Goal: Transaction & Acquisition: Purchase product/service

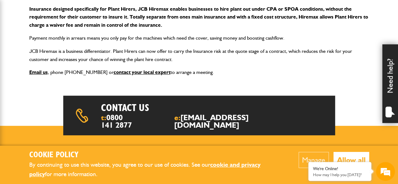
scroll to position [126, 0]
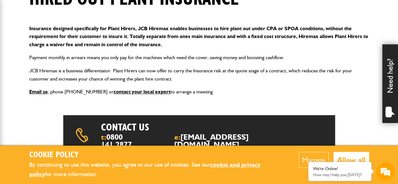
click at [353, 158] on button "Allow all" at bounding box center [352, 160] width 36 height 16
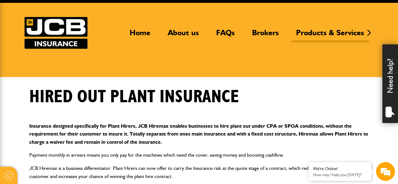
scroll to position [0, 0]
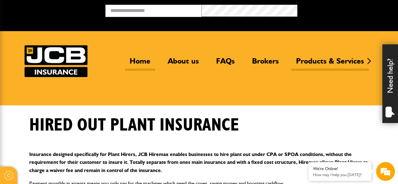
click at [135, 59] on link "Home" at bounding box center [140, 63] width 30 height 14
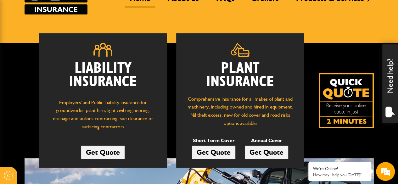
scroll to position [63, 0]
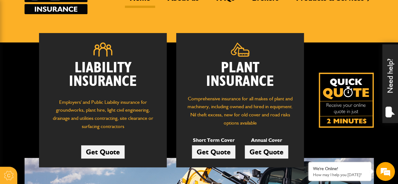
click at [223, 151] on link "Get Quote" at bounding box center [213, 151] width 43 height 13
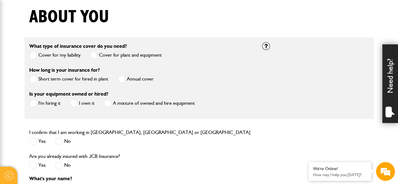
scroll to position [189, 0]
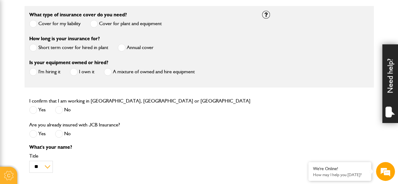
click at [35, 47] on span at bounding box center [33, 48] width 8 height 8
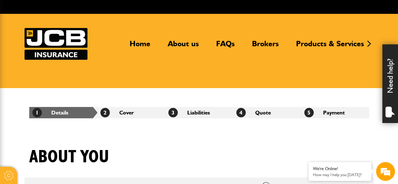
scroll to position [0, 0]
